Goal: Information Seeking & Learning: Learn about a topic

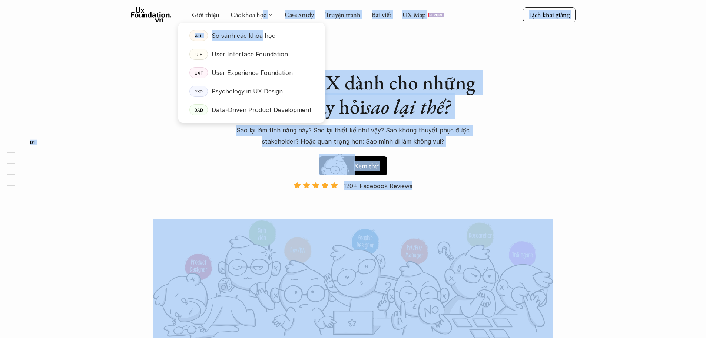
drag, startPoint x: 262, startPoint y: 13, endPoint x: 262, endPoint y: 62, distance: 48.9
click at [268, 92] on p "Psychology in UX Design" at bounding box center [247, 91] width 71 height 11
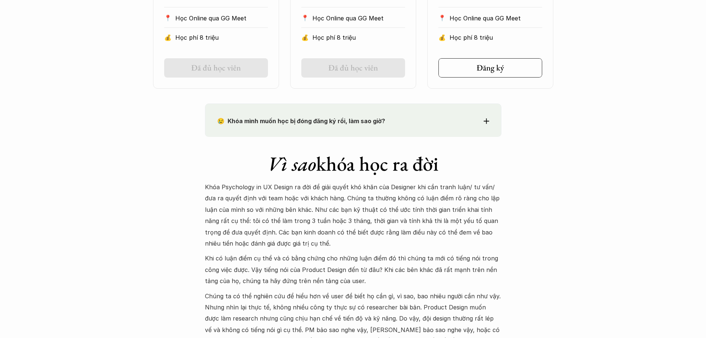
scroll to position [741, 0]
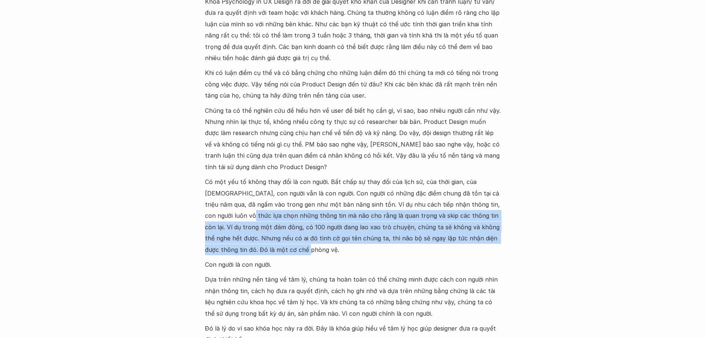
drag, startPoint x: 236, startPoint y: 232, endPoint x: 260, endPoint y: 249, distance: 29.5
click at [260, 249] on p "Có một yếu tố không thay đổi là con người. Bất chấp sự thay đổi của lịch sử, củ…" at bounding box center [353, 215] width 296 height 79
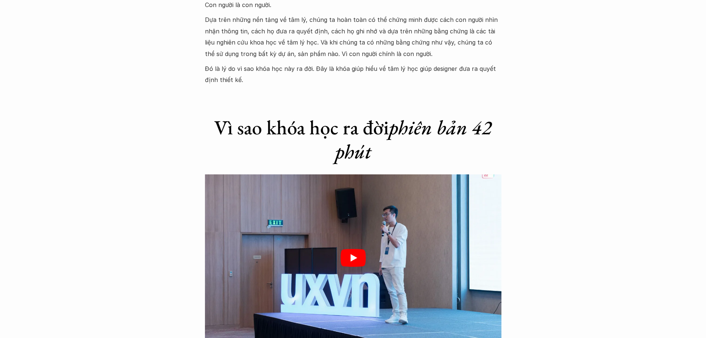
scroll to position [1223, 0]
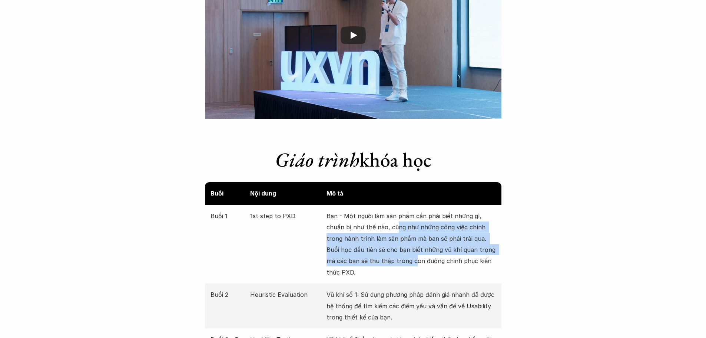
click at [404, 265] on p "Bạn - Một người làm sản phẩm cần phải biết những gì, chuẩn bị như thế nào, cũng…" at bounding box center [410, 243] width 169 height 67
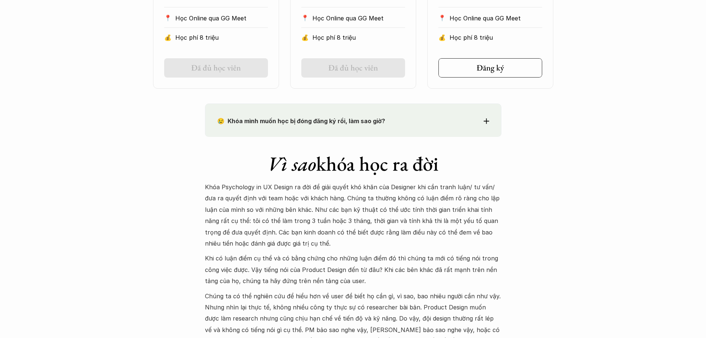
scroll to position [704, 0]
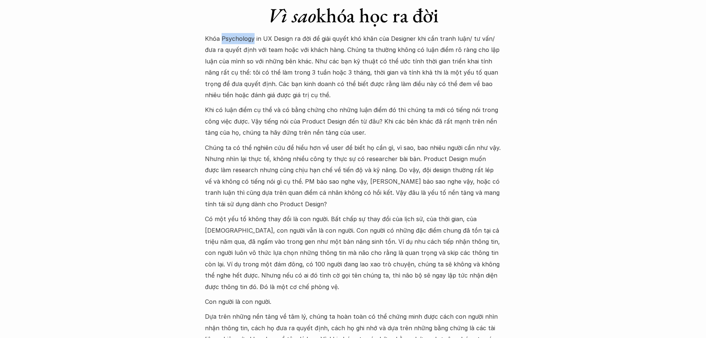
drag, startPoint x: 220, startPoint y: 37, endPoint x: 252, endPoint y: 42, distance: 32.1
click at [252, 42] on p "Khóa Psychology in UX Design ra đời để giải quyết khó khăn của Designer khi cần…" at bounding box center [353, 66] width 296 height 67
copy p "Psychology"
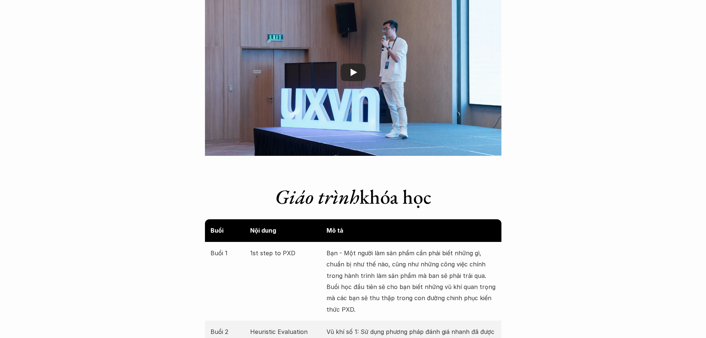
scroll to position [1408, 0]
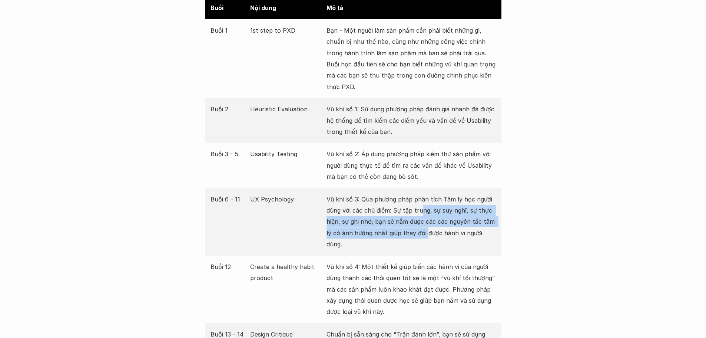
drag, startPoint x: 420, startPoint y: 207, endPoint x: 425, endPoint y: 231, distance: 24.2
click at [425, 231] on p "Vũ khí số 3: Qua phương pháp phân tích Tâm lý học người dùng với các chủ điểm: …" at bounding box center [410, 221] width 169 height 56
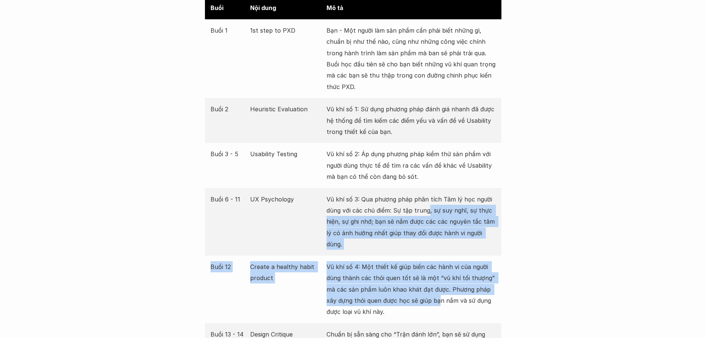
drag, startPoint x: 427, startPoint y: 215, endPoint x: 440, endPoint y: 289, distance: 74.8
click at [440, 289] on div "Buổi Nội dung Mô tả Buổi 1 1st step to PXD Bạn - Một người làm sản phẩm cần phả…" at bounding box center [353, 216] width 296 height 438
click at [440, 289] on p "Vũ khí số 4: Một thiết kế giúp biến các hành vi của người dùng thành các thói q…" at bounding box center [410, 289] width 169 height 56
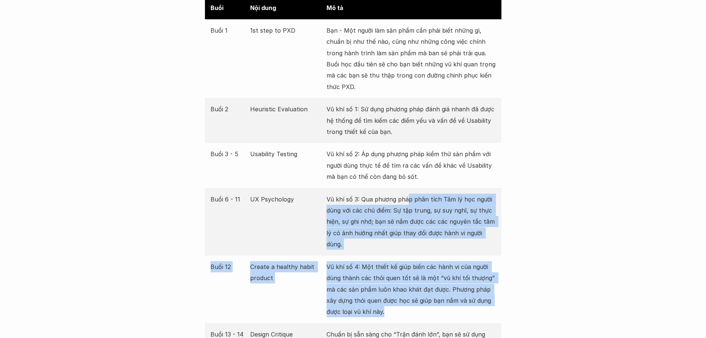
drag, startPoint x: 408, startPoint y: 198, endPoint x: 435, endPoint y: 311, distance: 115.9
click at [435, 311] on div "Buổi Nội dung Mô tả Buổi 1 1st step to PXD Bạn - Một người làm sản phẩm cần phả…" at bounding box center [353, 216] width 296 height 438
click at [435, 311] on div "Buổi 12 Create a healthy habit product Vũ khí số 4: Một thiết kế giúp biến các …" at bounding box center [353, 288] width 296 height 67
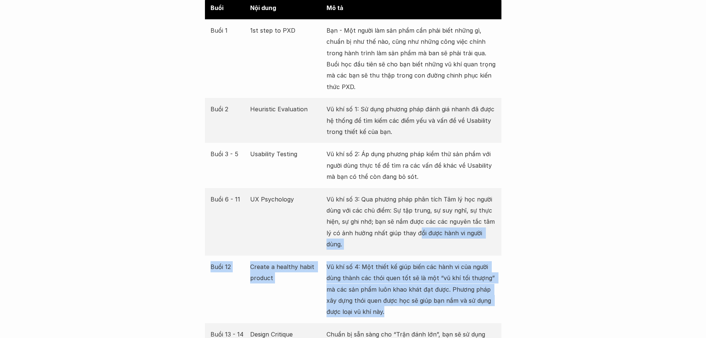
drag, startPoint x: 418, startPoint y: 229, endPoint x: 418, endPoint y: 299, distance: 70.0
click at [418, 299] on div "Buổi Nội dung Mô tả Buổi 1 1st step to PXD Bạn - Một người làm sản phẩm cần phả…" at bounding box center [353, 216] width 296 height 438
click at [419, 296] on p "Vũ khí số 4: Một thiết kế giúp biến các hành vi của người dùng thành các thói q…" at bounding box center [410, 289] width 169 height 56
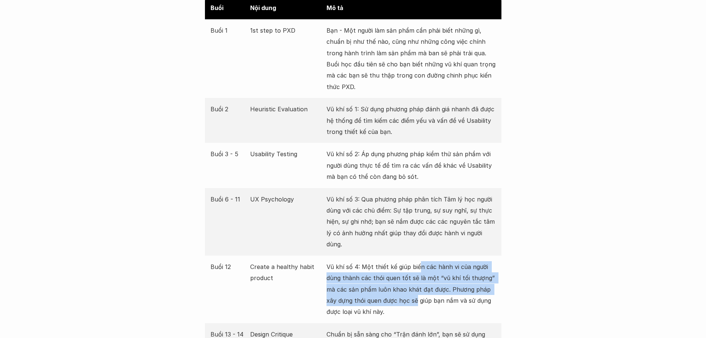
drag, startPoint x: 417, startPoint y: 245, endPoint x: 417, endPoint y: 292, distance: 47.4
click at [417, 292] on div "Buổi 12 Create a healthy habit product Vũ khí số 4: Một thiết kế giúp biến các …" at bounding box center [353, 288] width 296 height 67
click at [417, 292] on p "Vũ khí số 4: Một thiết kế giúp biến các hành vi của người dùng thành các thói q…" at bounding box center [410, 289] width 169 height 56
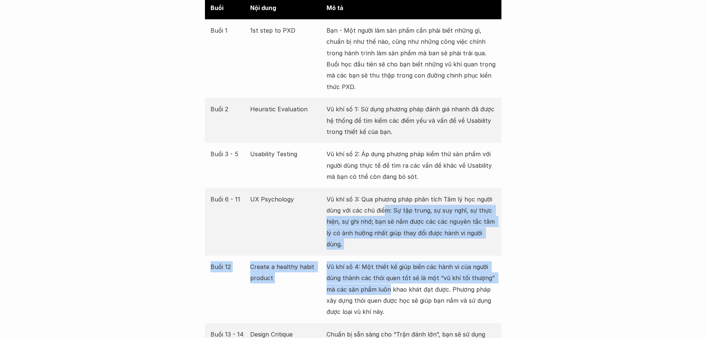
drag, startPoint x: 384, startPoint y: 213, endPoint x: 390, endPoint y: 274, distance: 61.1
click at [390, 274] on div "Buổi Nội dung Mô tả Buổi 1 1st step to PXD Bạn - Một người làm sản phẩm cần phả…" at bounding box center [353, 216] width 296 height 438
click at [390, 274] on p "Vũ khí số 4: Một thiết kế giúp biến các hành vi của người dùng thành các thói q…" at bounding box center [410, 289] width 169 height 56
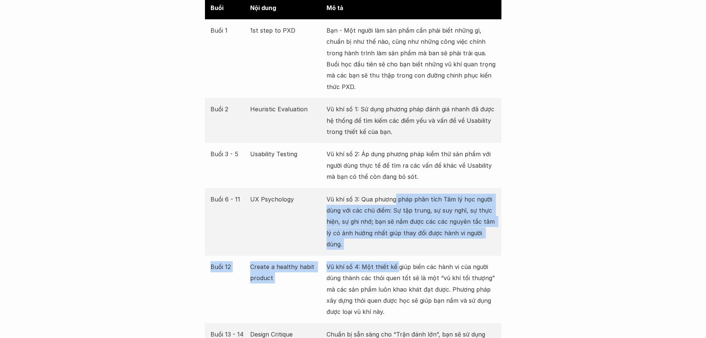
drag, startPoint x: 394, startPoint y: 203, endPoint x: 397, endPoint y: 253, distance: 50.8
click at [397, 253] on div "Buổi Nội dung Mô tả Buổi 1 1st step to PXD Bạn - Một người làm sản phẩm cần phả…" at bounding box center [353, 216] width 296 height 438
click at [397, 261] on p "Vũ khí số 4: Một thiết kế giúp biến các hành vi của người dùng thành các thói q…" at bounding box center [410, 289] width 169 height 56
click at [397, 246] on div "Buổi Nội dung Mô tả Buổi 1 1st step to PXD Bạn - Một người làm sản phẩm cần phả…" at bounding box center [353, 216] width 296 height 438
click at [401, 208] on p "Vũ khí số 3: Qua phương pháp phân tích Tâm lý học người dùng với các chủ điểm: …" at bounding box center [410, 221] width 169 height 56
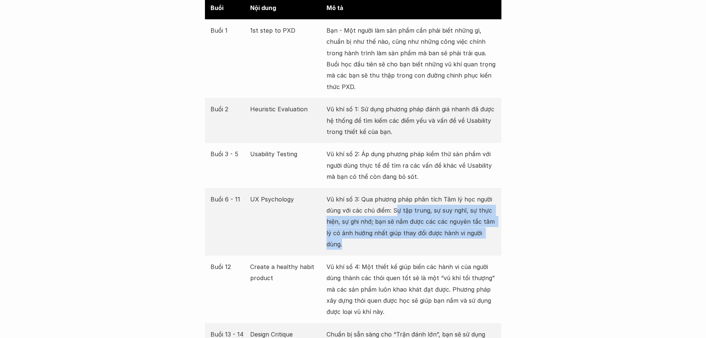
drag, startPoint x: 396, startPoint y: 208, endPoint x: 501, endPoint y: 237, distance: 109.0
click at [501, 237] on div "Buổi 6 - 11 UX Psychology Vũ khí số 3: Qua phương pháp phân tích Tâm lý học ngư…" at bounding box center [353, 221] width 296 height 67
drag, startPoint x: 501, startPoint y: 237, endPoint x: 360, endPoint y: 201, distance: 145.4
click at [360, 201] on div "Buổi 6 - 11 UX Psychology Vũ khí số 3: Qua phương pháp phân tích Tâm lý học ngư…" at bounding box center [353, 221] width 296 height 67
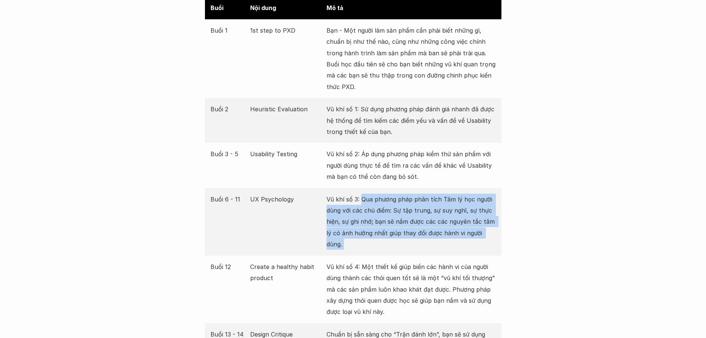
click at [360, 201] on p "Vũ khí số 3: Qua phương pháp phân tích Tâm lý học người dùng với các chủ điểm: …" at bounding box center [410, 221] width 169 height 56
drag, startPoint x: 361, startPoint y: 198, endPoint x: 494, endPoint y: 242, distance: 140.2
click at [494, 242] on div "Buổi 6 - 11 UX Psychology Vũ khí số 3: Qua phương pháp phân tích Tâm lý học ngư…" at bounding box center [353, 221] width 296 height 67
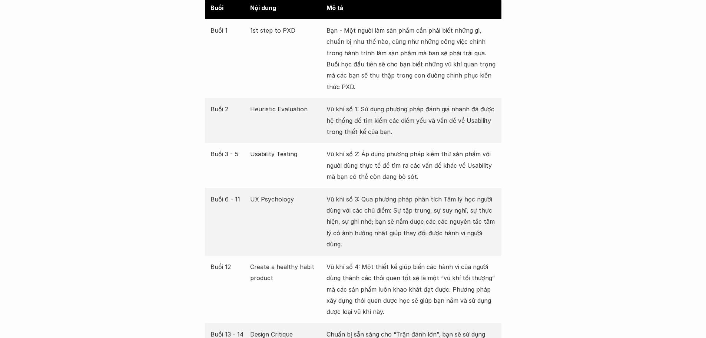
scroll to position [1556, 0]
